Goal: Find specific page/section: Find specific page/section

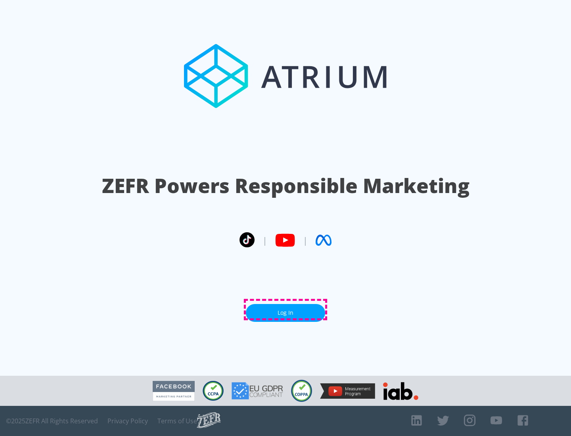
click at [286, 310] on link "Log In" at bounding box center [285, 313] width 79 height 18
